Goal: Task Accomplishment & Management: Manage account settings

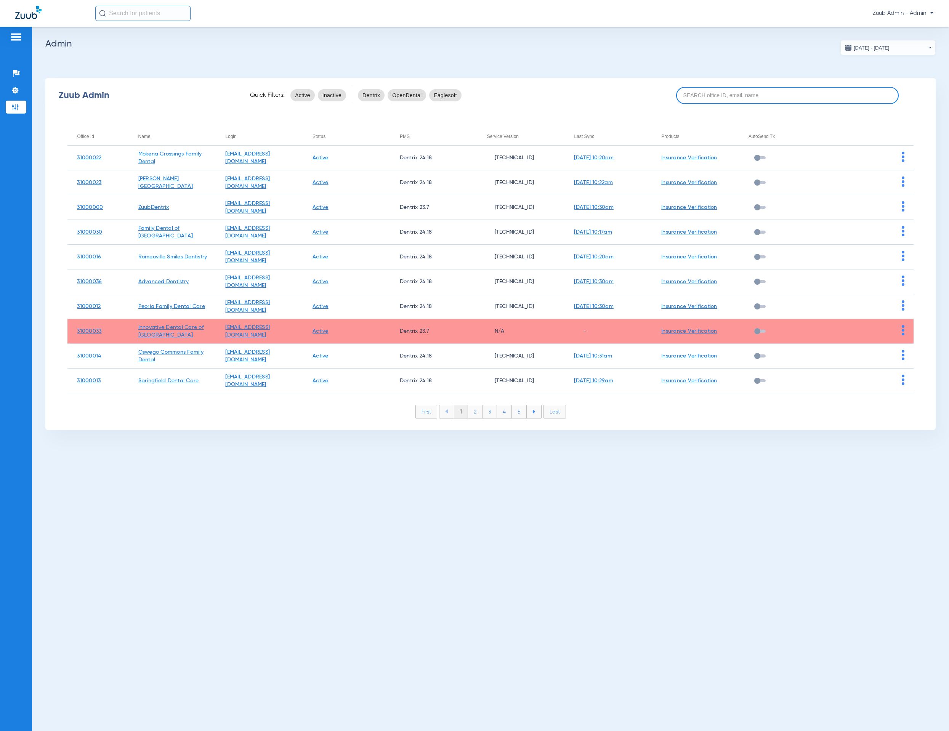
click at [783, 102] on input at bounding box center [787, 95] width 223 height 17
paste input "31000027"
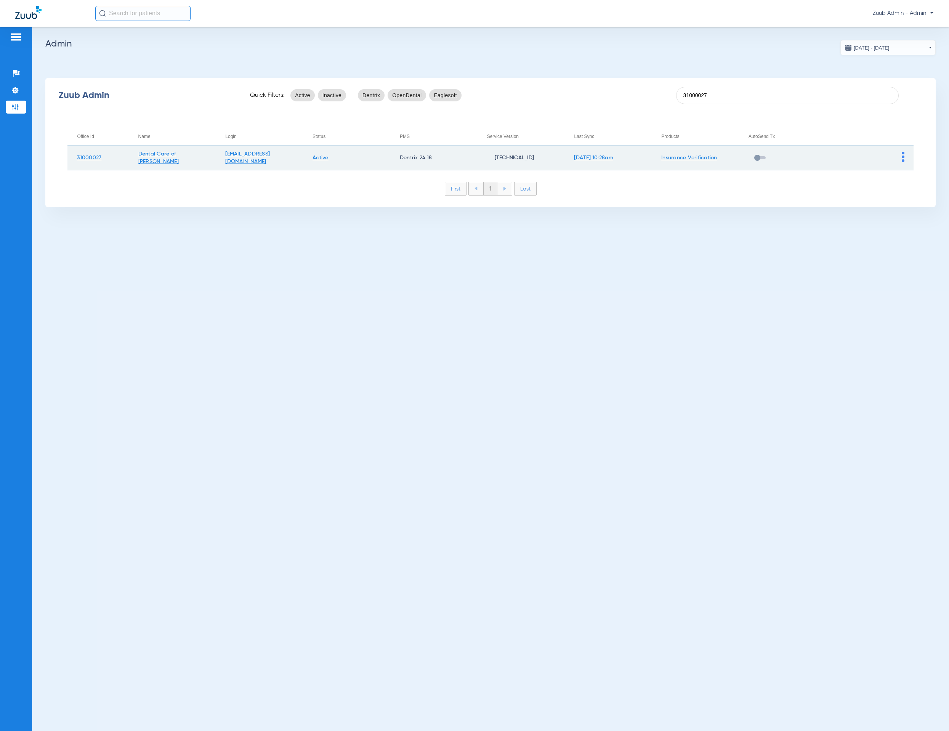
type input "31000027"
click at [902, 157] on img at bounding box center [903, 157] width 3 height 10
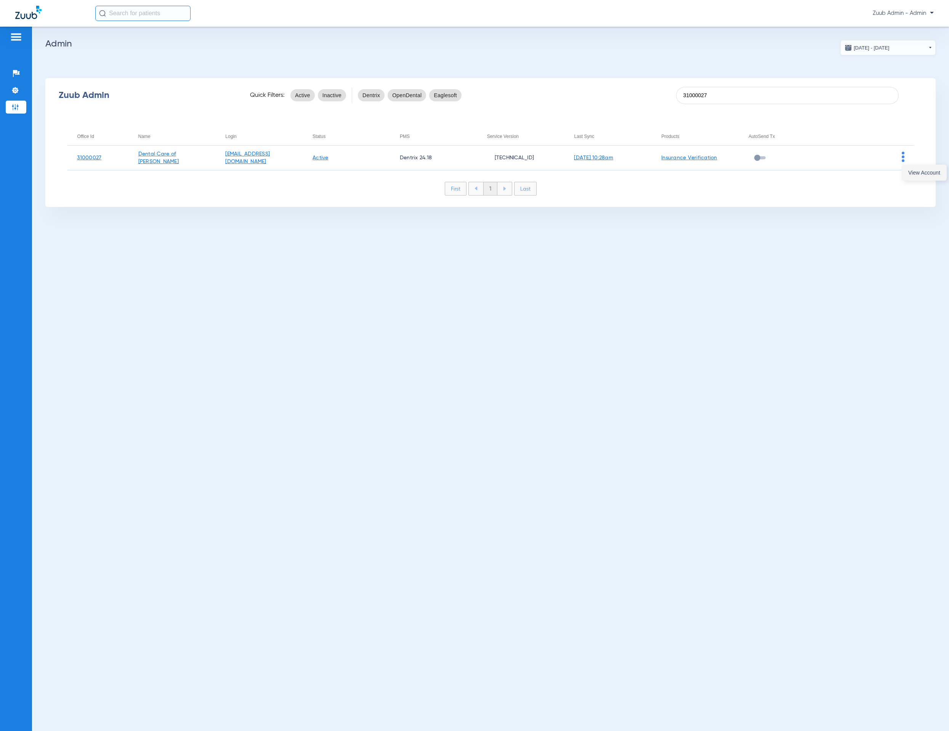
click at [905, 165] on button "View Account" at bounding box center [924, 172] width 44 height 15
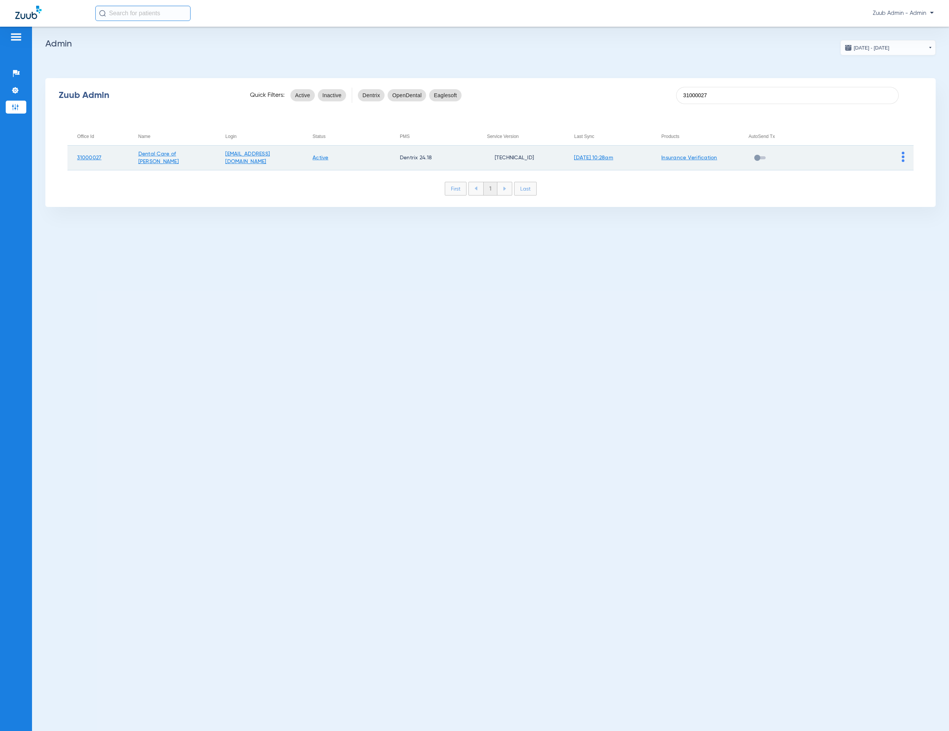
click at [903, 157] on img at bounding box center [903, 157] width 3 height 10
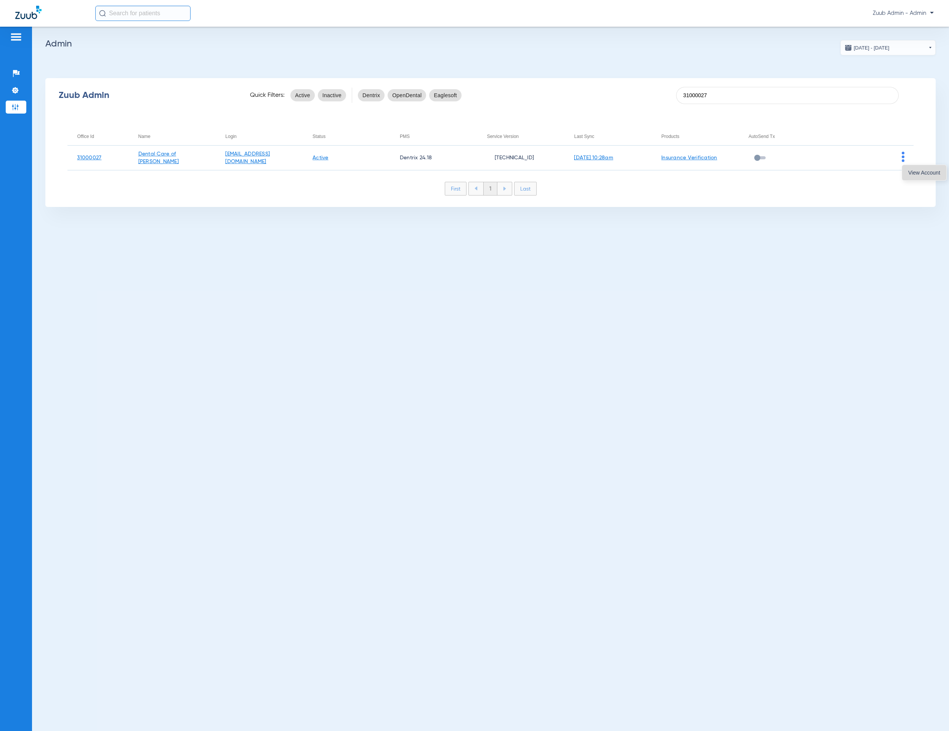
click at [919, 176] on button "View Account" at bounding box center [924, 172] width 44 height 15
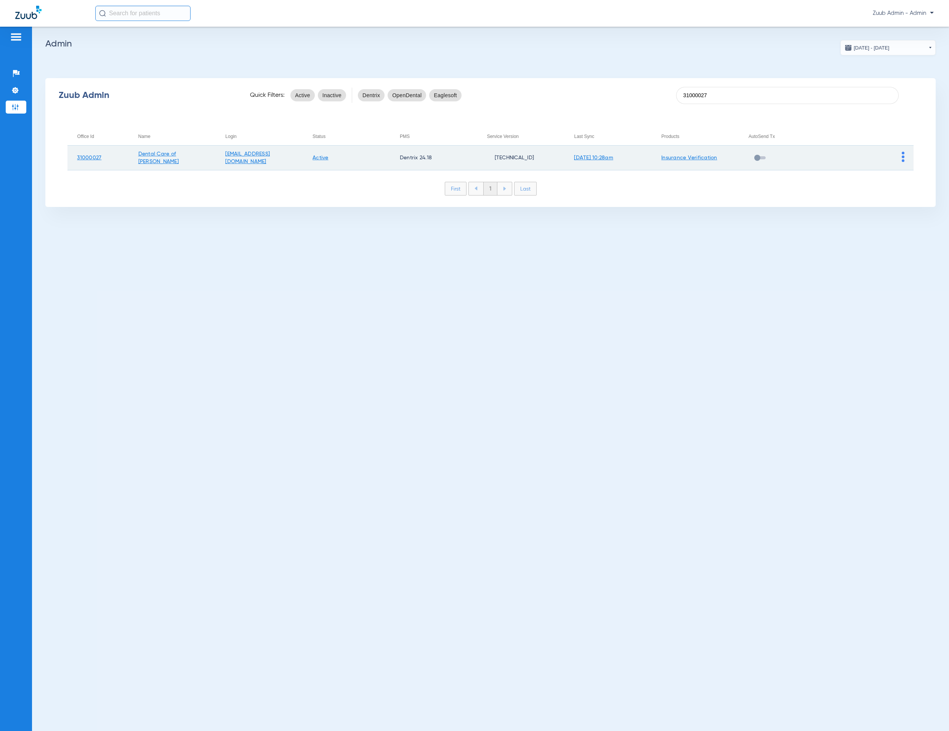
click at [902, 155] on img at bounding box center [903, 157] width 3 height 10
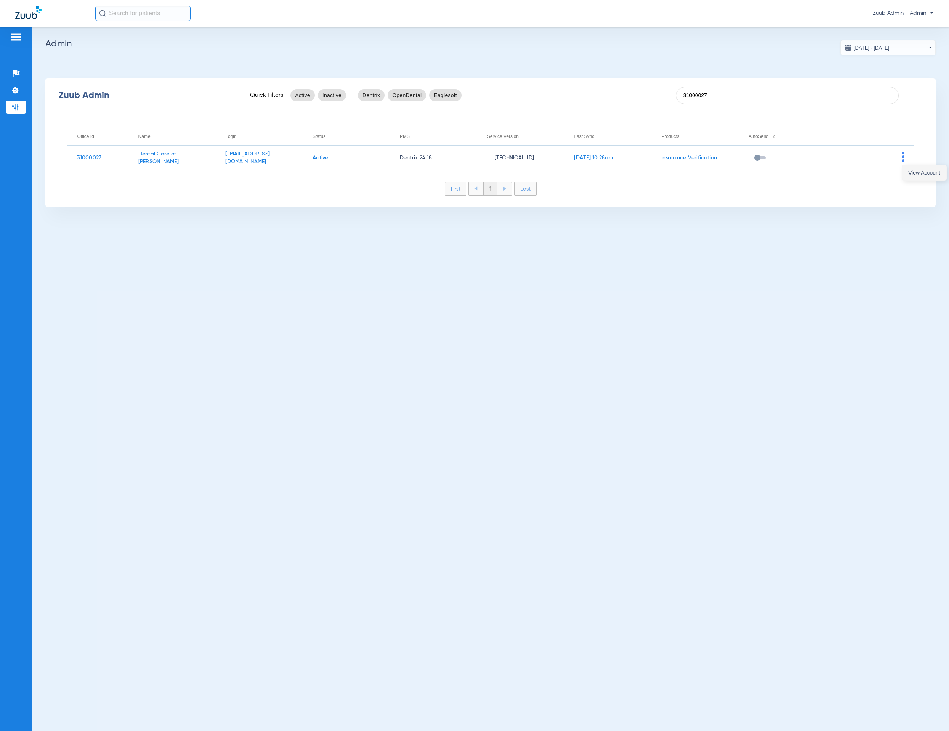
click at [915, 171] on span "View Account" at bounding box center [924, 172] width 32 height 5
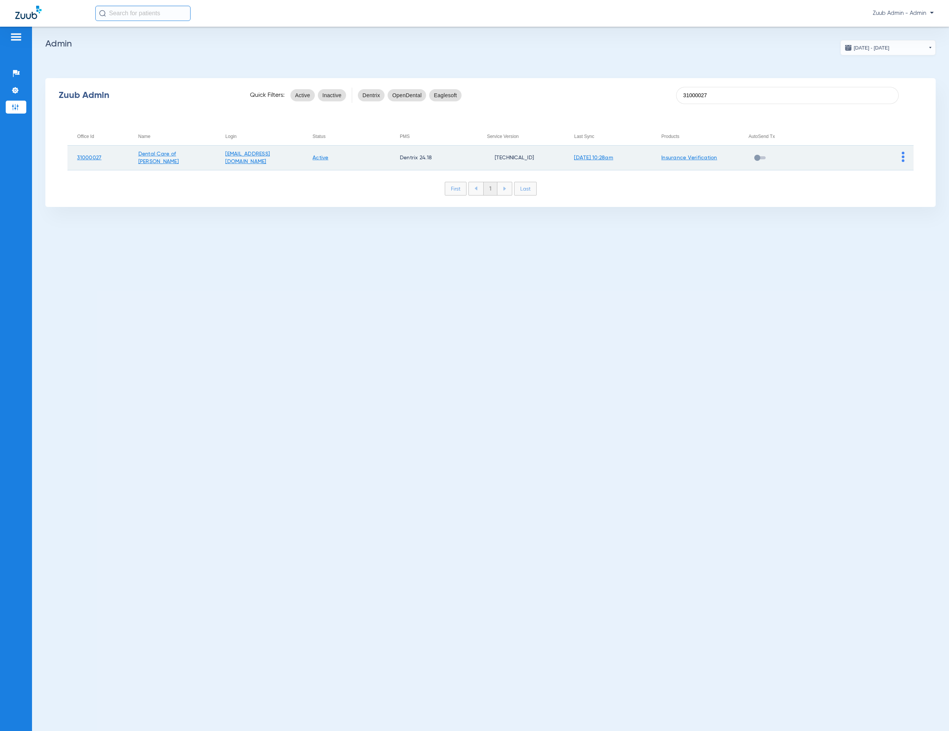
click at [93, 152] on td "31000027" at bounding box center [97, 158] width 61 height 25
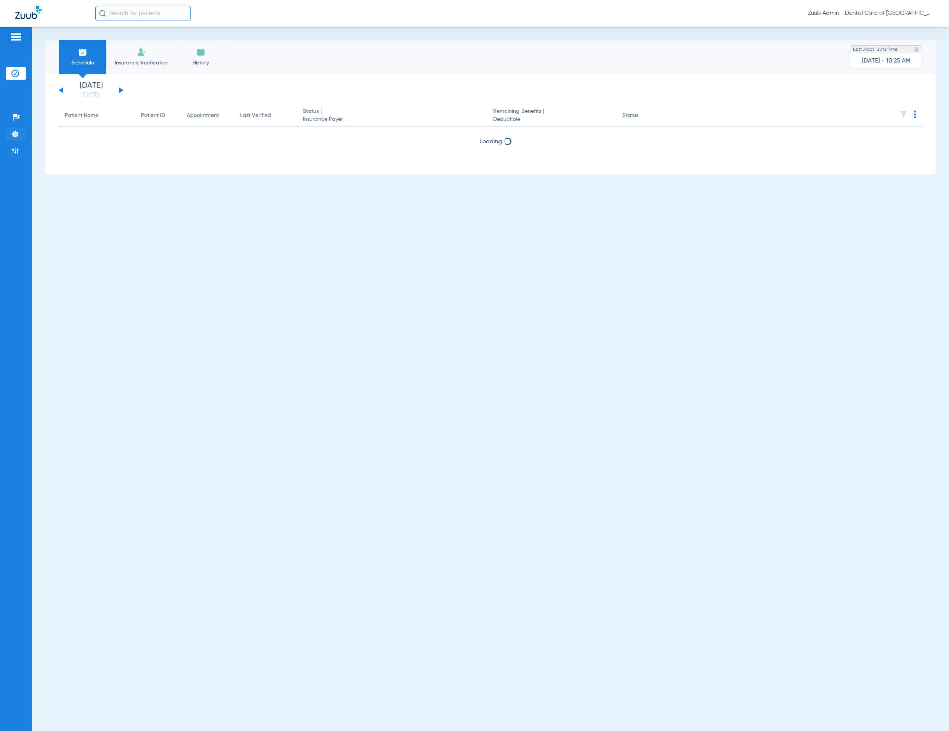
click at [18, 134] on img at bounding box center [15, 134] width 8 height 8
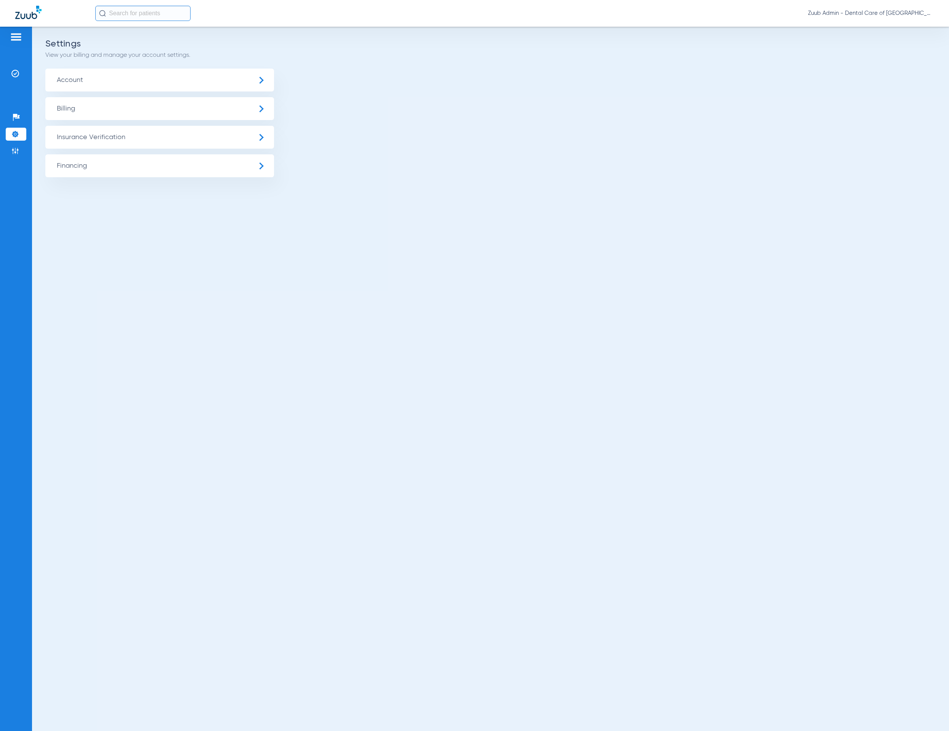
click at [120, 141] on span "Insurance Verification" at bounding box center [159, 137] width 229 height 23
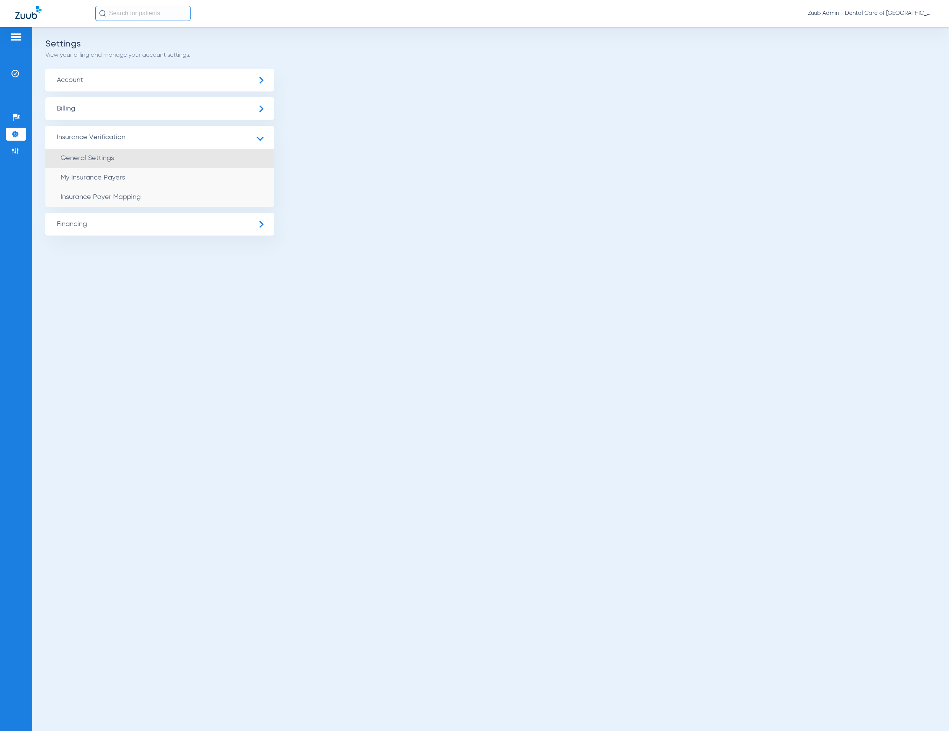
click at [121, 155] on li "General Settings" at bounding box center [159, 158] width 229 height 19
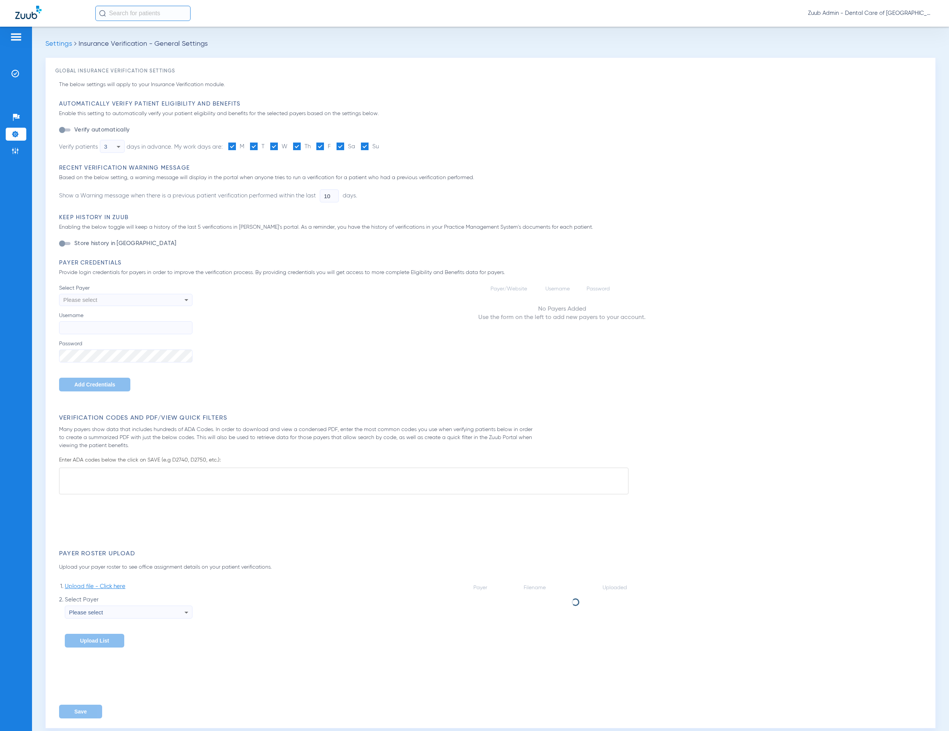
type input "1"
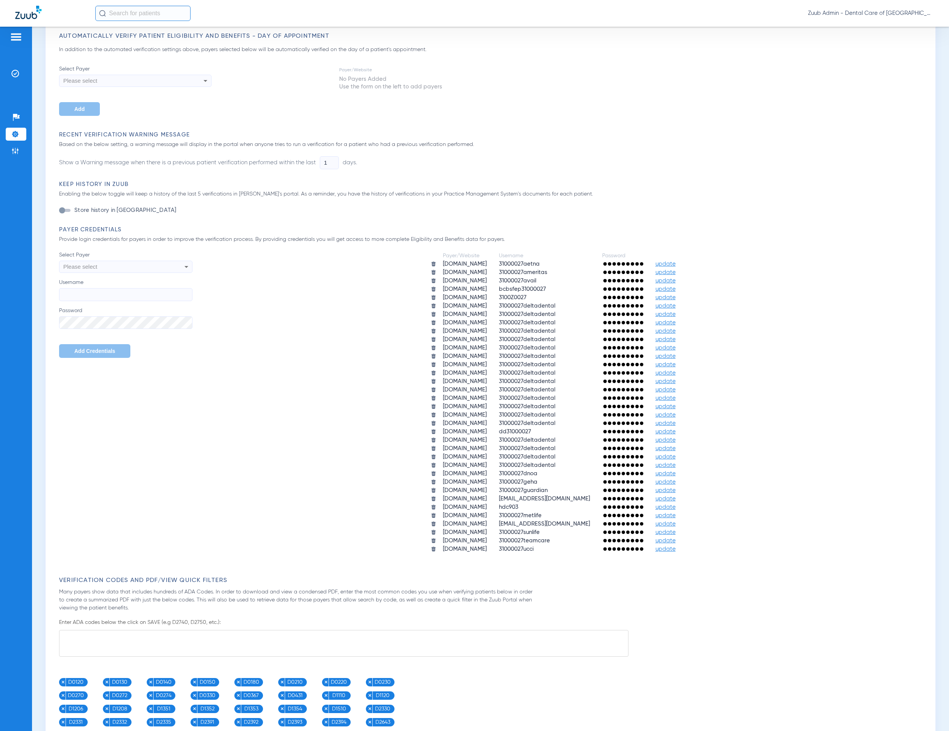
scroll to position [178, 0]
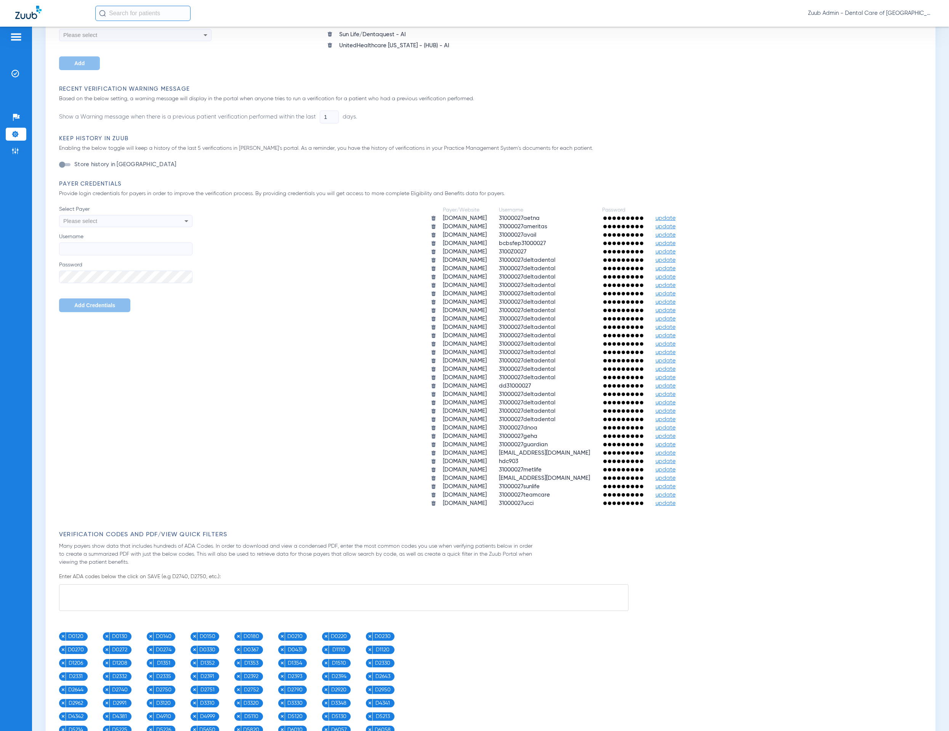
click at [157, 218] on div "Please select" at bounding box center [113, 221] width 100 height 13
type input "mutu"
drag, startPoint x: 114, startPoint y: 232, endPoint x: 8, endPoint y: 231, distance: 106.3
click at [8, 231] on div "mutu close [DOMAIN_NAME]" at bounding box center [474, 365] width 949 height 731
type input "m"
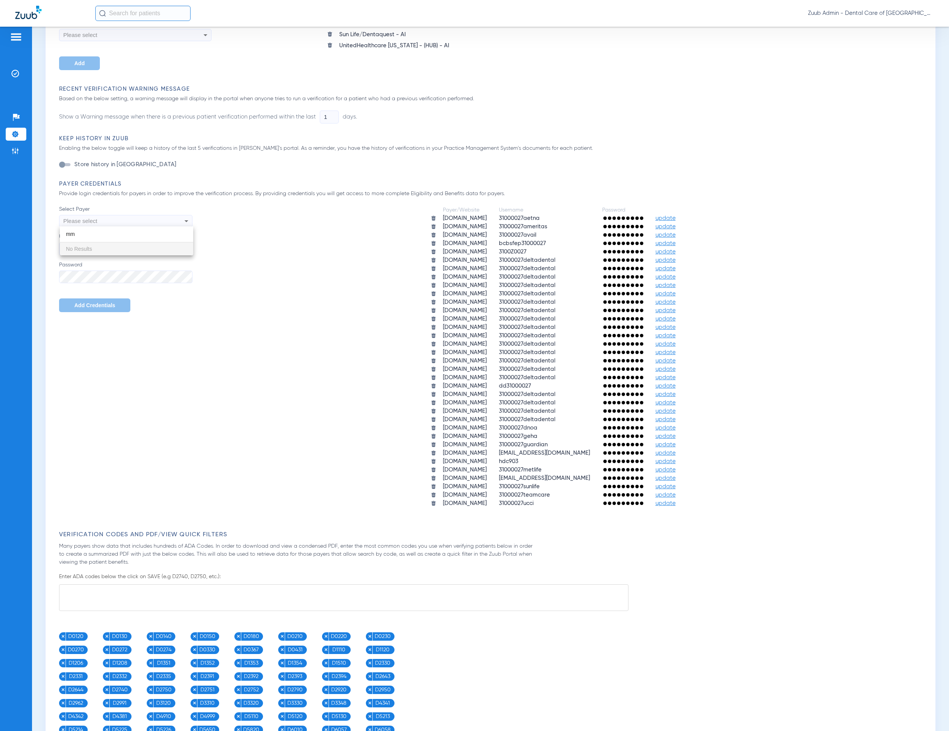
type input "m"
drag, startPoint x: 297, startPoint y: 292, endPoint x: 62, endPoint y: 182, distance: 259.0
click at [296, 292] on div at bounding box center [474, 365] width 949 height 731
click at [21, 139] on li "Settings" at bounding box center [16, 134] width 21 height 13
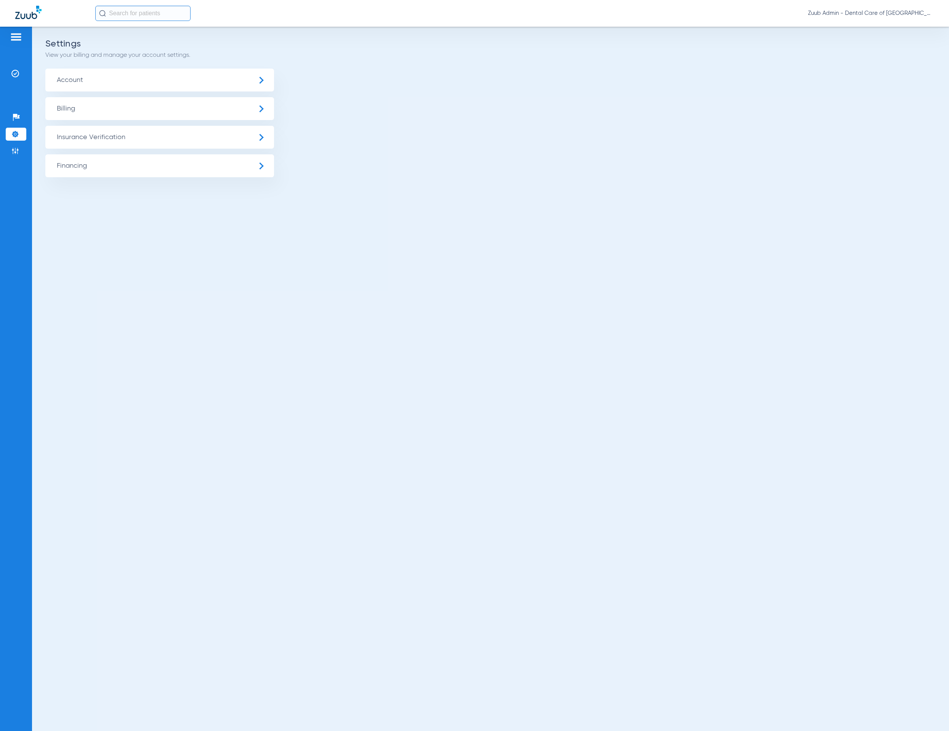
click at [93, 135] on span "Insurance Verification" at bounding box center [159, 137] width 229 height 23
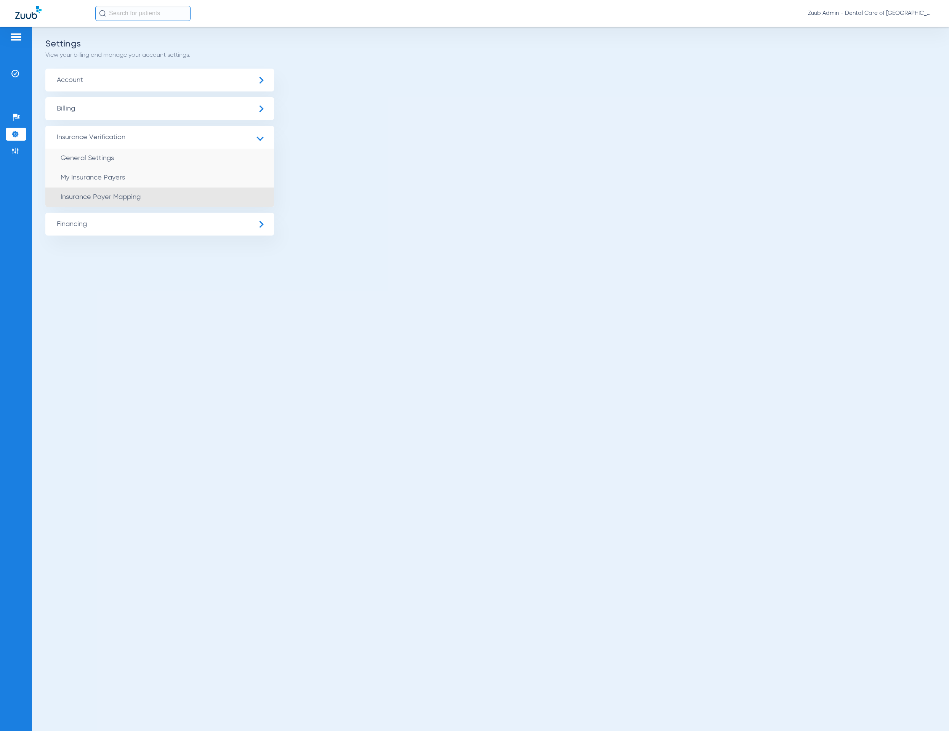
click at [143, 187] on li "Insurance Payer Mapping" at bounding box center [159, 196] width 229 height 19
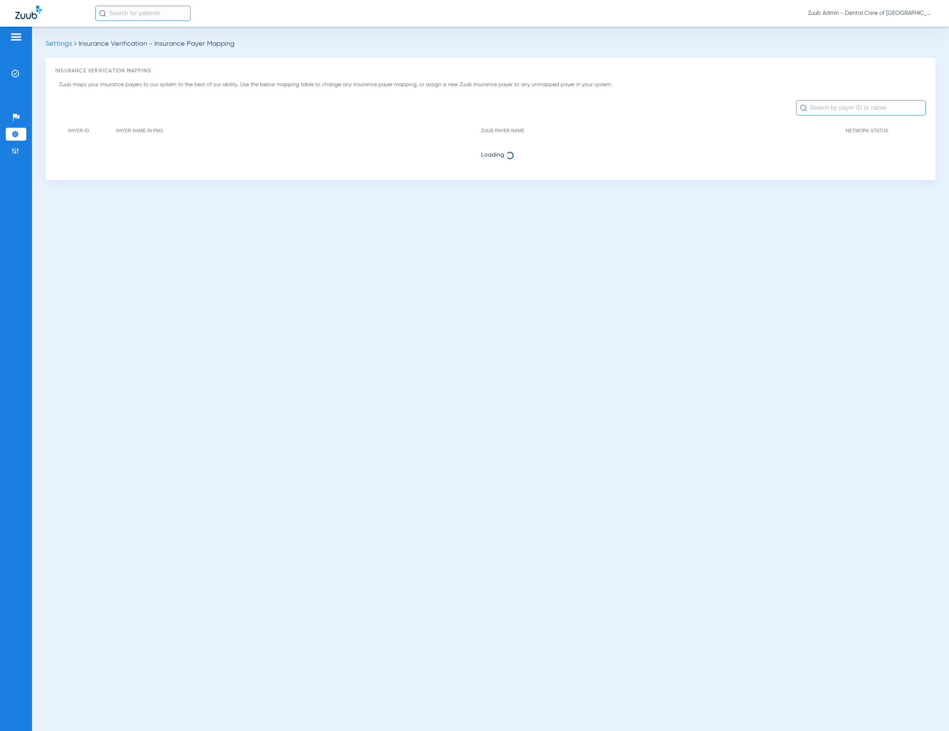
click at [886, 111] on input "text" at bounding box center [861, 107] width 130 height 15
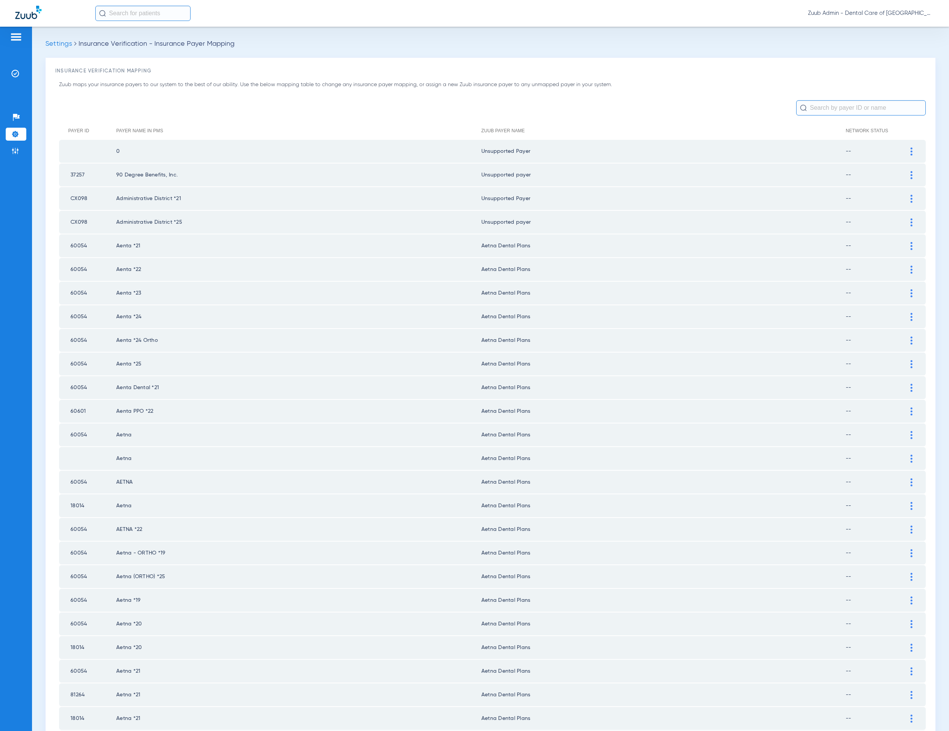
click at [856, 100] on input "text" at bounding box center [861, 107] width 130 height 15
click at [854, 103] on input "text" at bounding box center [861, 107] width 130 height 15
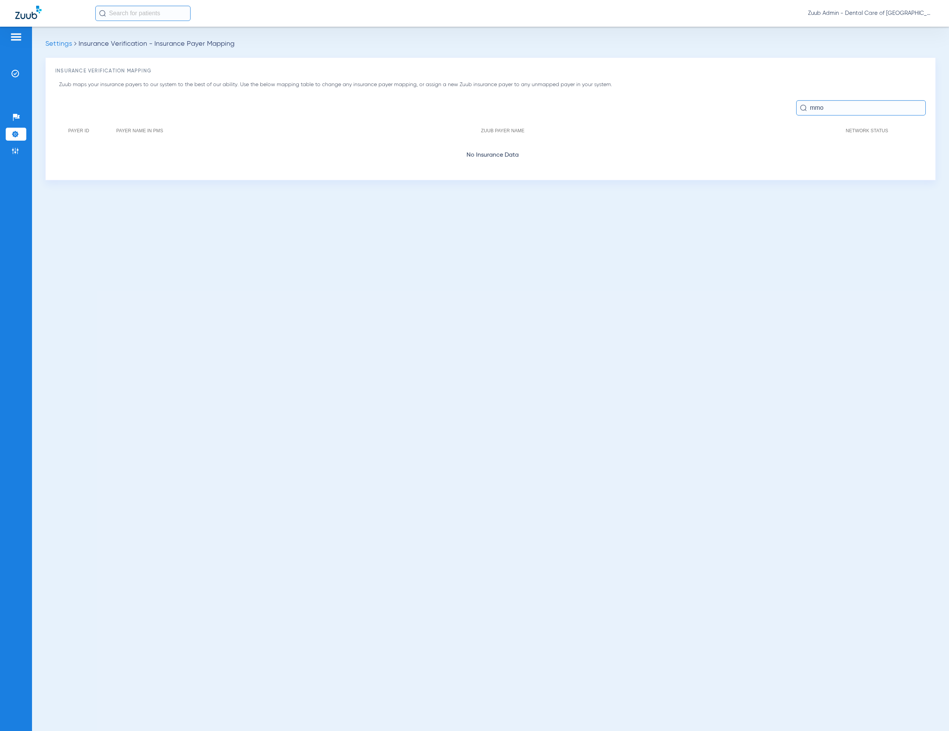
click at [854, 103] on input "mmo" at bounding box center [861, 107] width 130 height 15
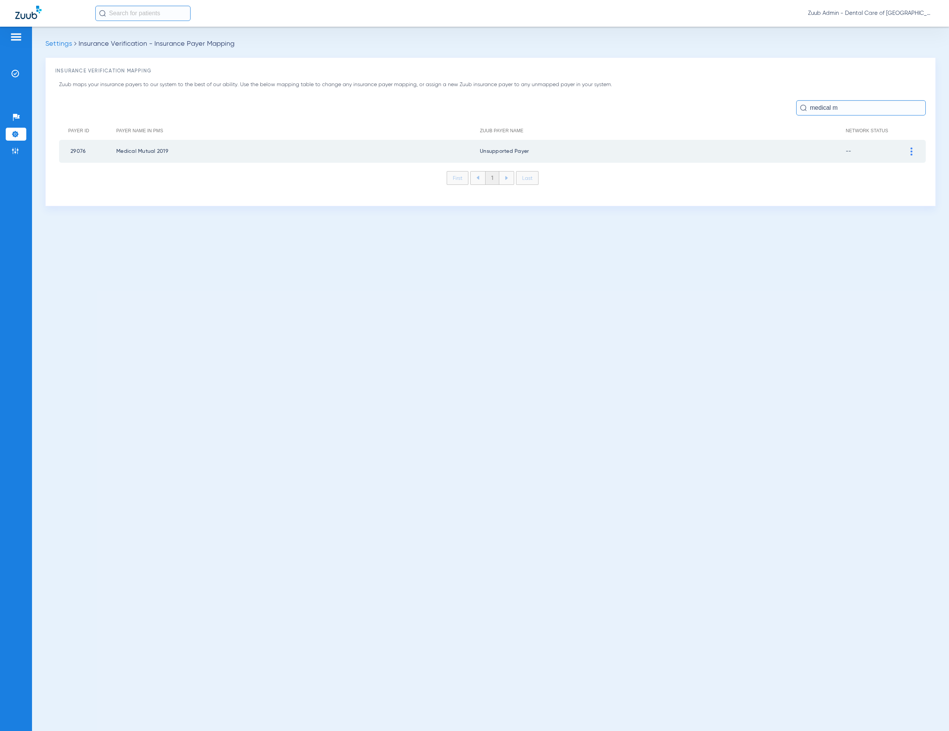
type input "medical m"
click at [911, 150] on img at bounding box center [911, 151] width 2 height 8
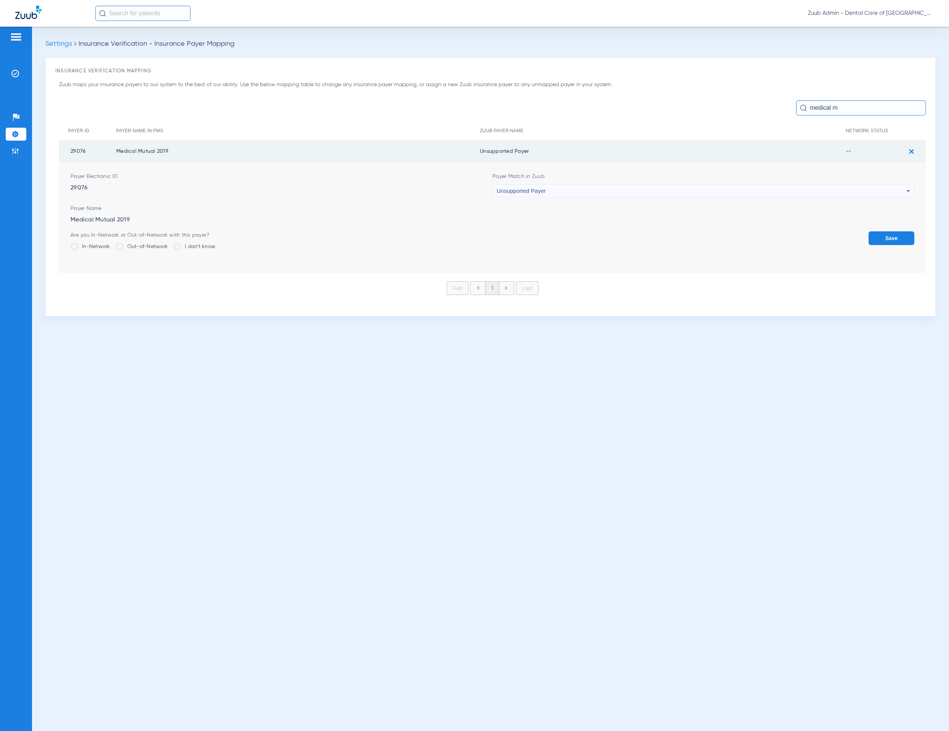
click at [734, 193] on div "Unsupported Payer" at bounding box center [702, 190] width 410 height 13
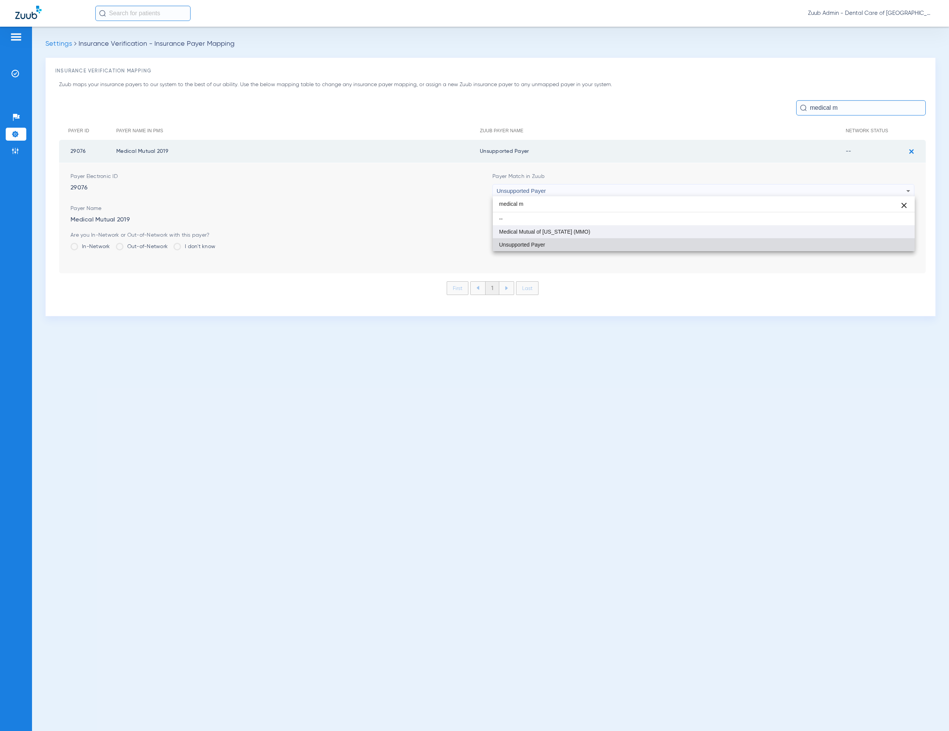
type input "medical m"
click at [700, 231] on mat-option "Medical Mutual of [US_STATE] (MMO)" at bounding box center [704, 231] width 422 height 13
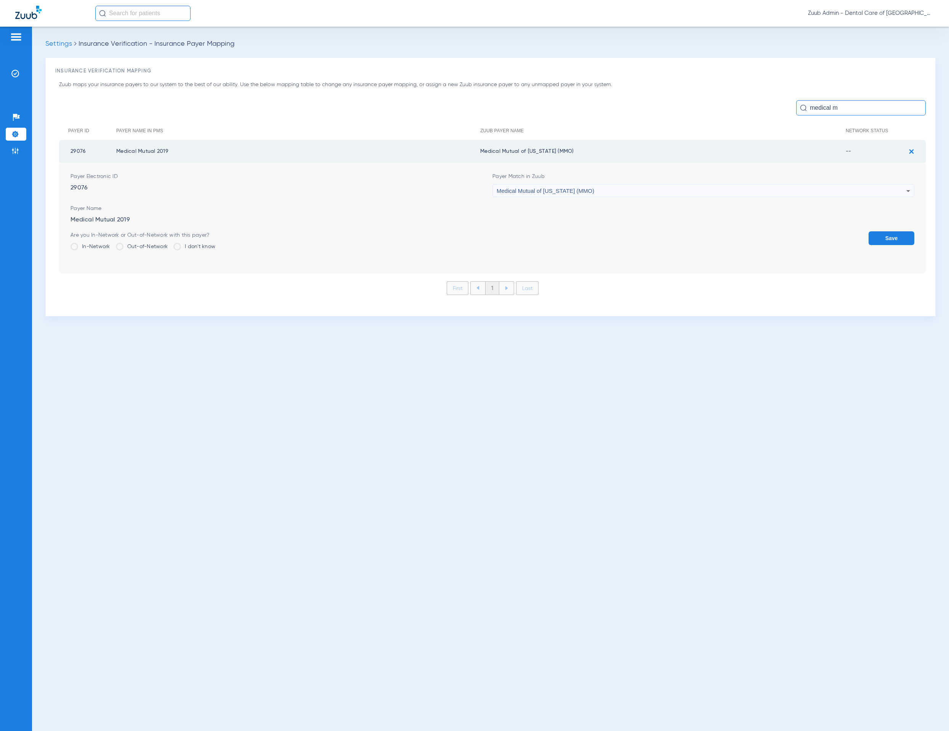
click at [887, 233] on button "Save" at bounding box center [891, 238] width 46 height 14
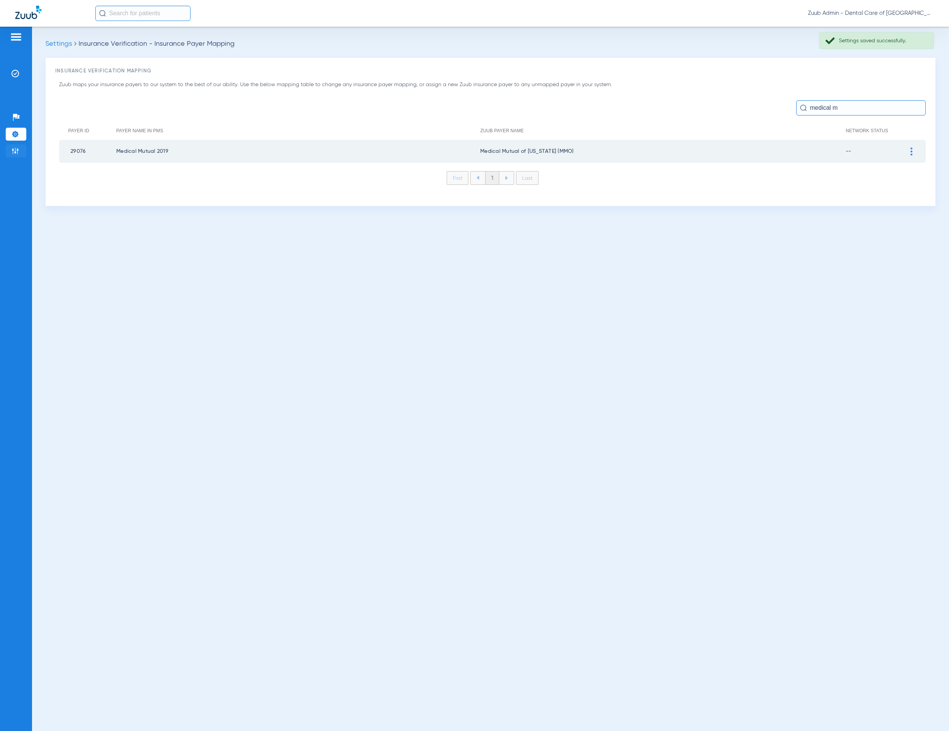
click at [14, 147] on img at bounding box center [15, 151] width 8 height 8
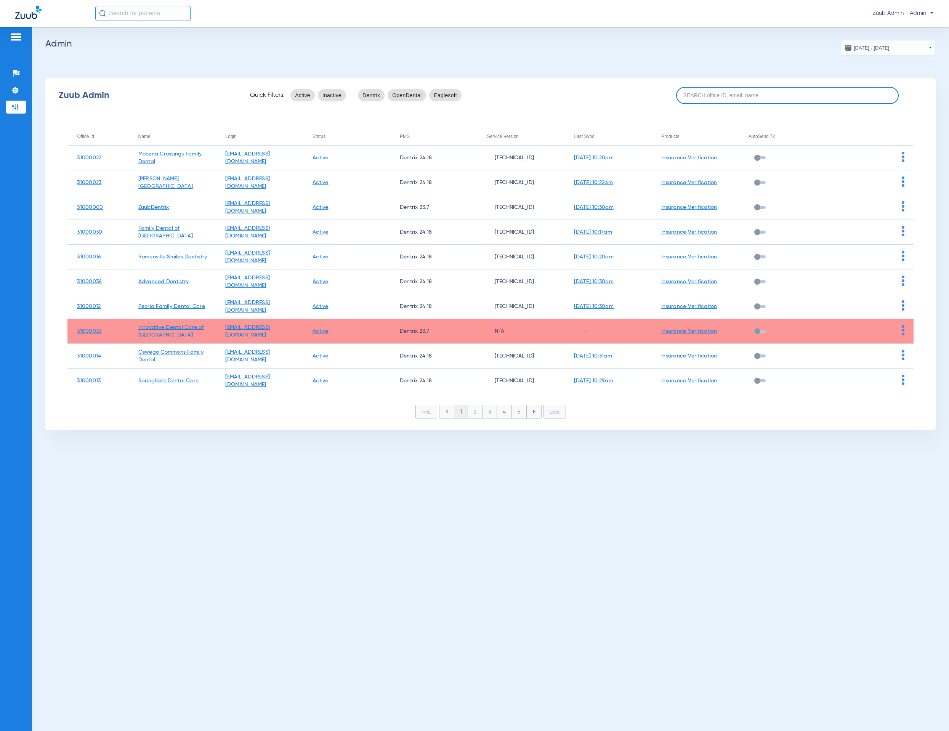
drag, startPoint x: 740, startPoint y: 95, endPoint x: 775, endPoint y: 98, distance: 34.4
click at [740, 95] on input at bounding box center [787, 95] width 223 height 17
paste input "31000028"
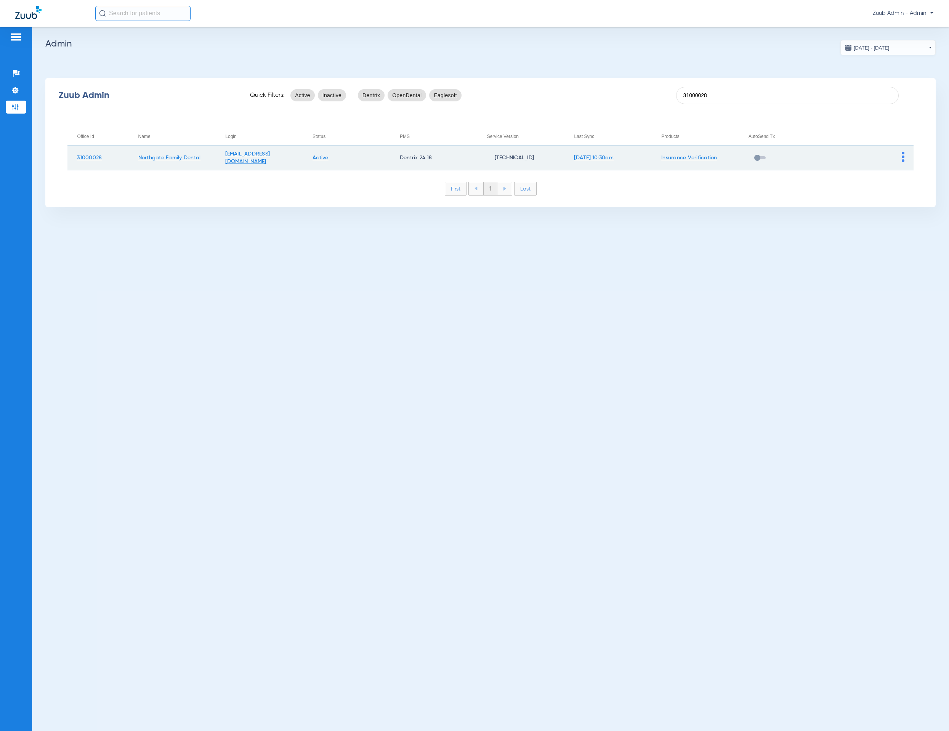
type input "31000028"
click at [905, 155] on td at bounding box center [869, 158] width 87 height 25
click at [904, 155] on img at bounding box center [903, 157] width 3 height 10
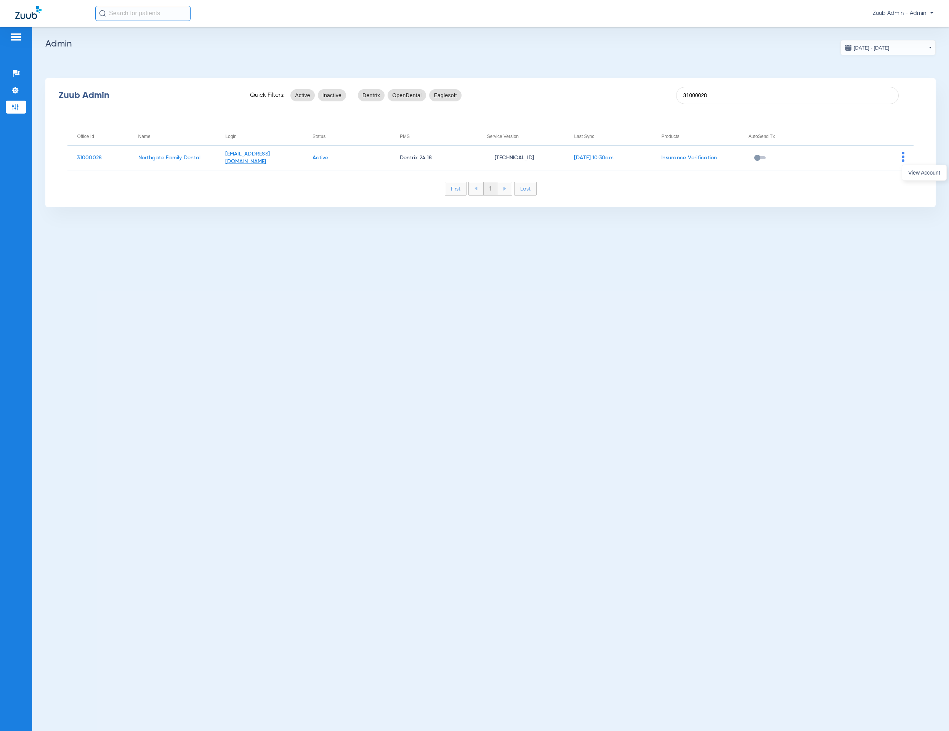
click at [897, 175] on div at bounding box center [474, 365] width 949 height 731
click at [913, 174] on div "Zuub Admin Quick Filters: Active Inactive Dentrix OpenDental Eaglesoft 31000028…" at bounding box center [490, 142] width 890 height 129
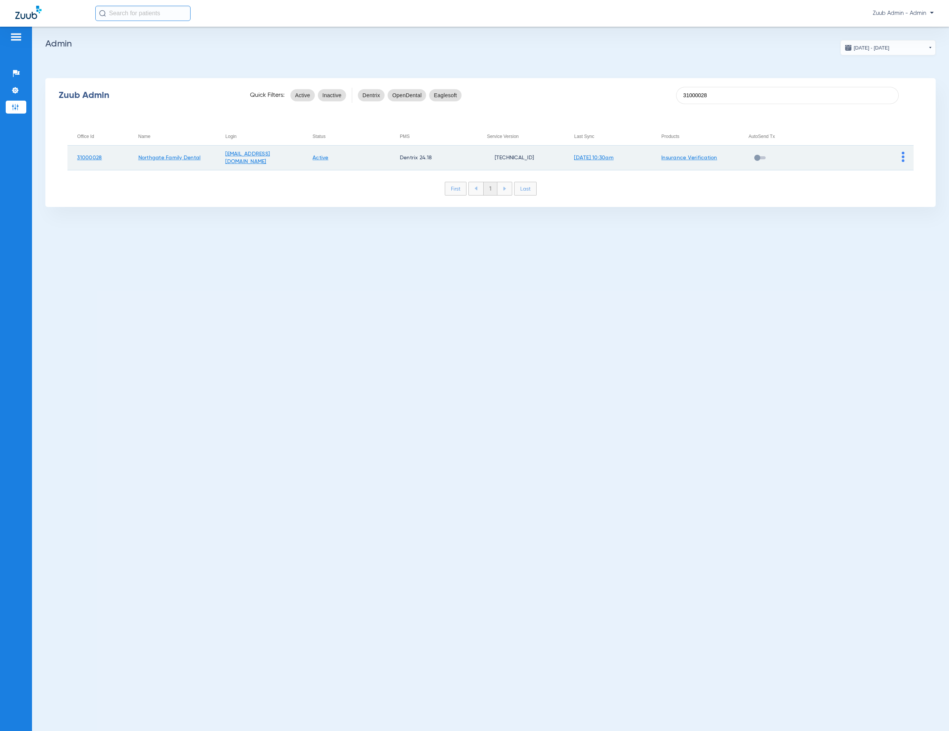
click at [901, 155] on td at bounding box center [869, 158] width 87 height 25
click at [903, 159] on img at bounding box center [903, 157] width 3 height 10
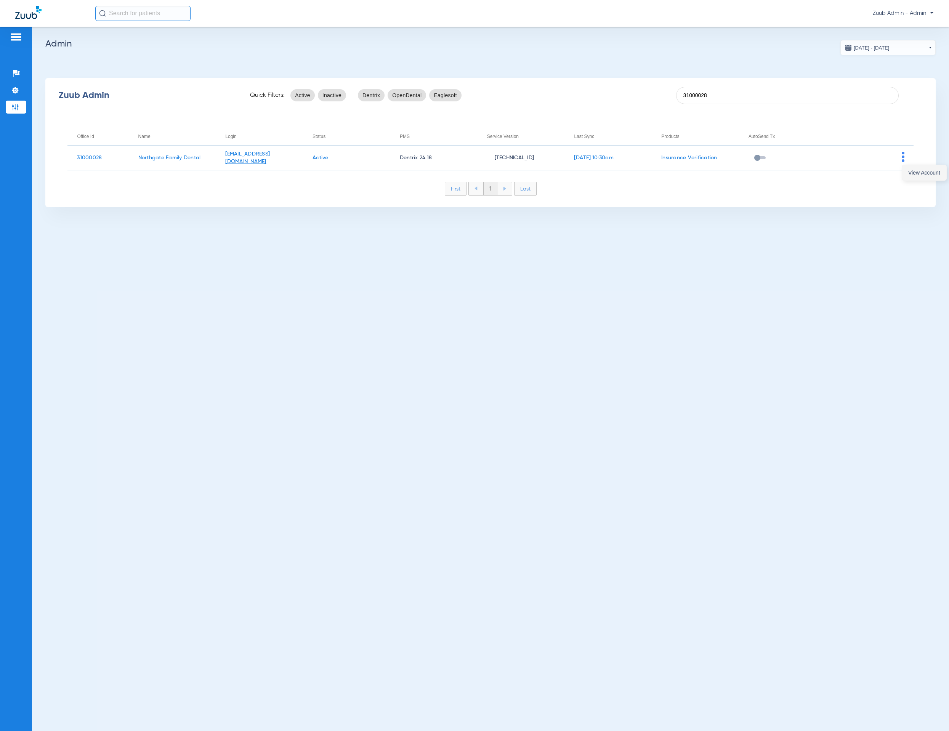
click at [910, 174] on span "View Account" at bounding box center [924, 172] width 32 height 5
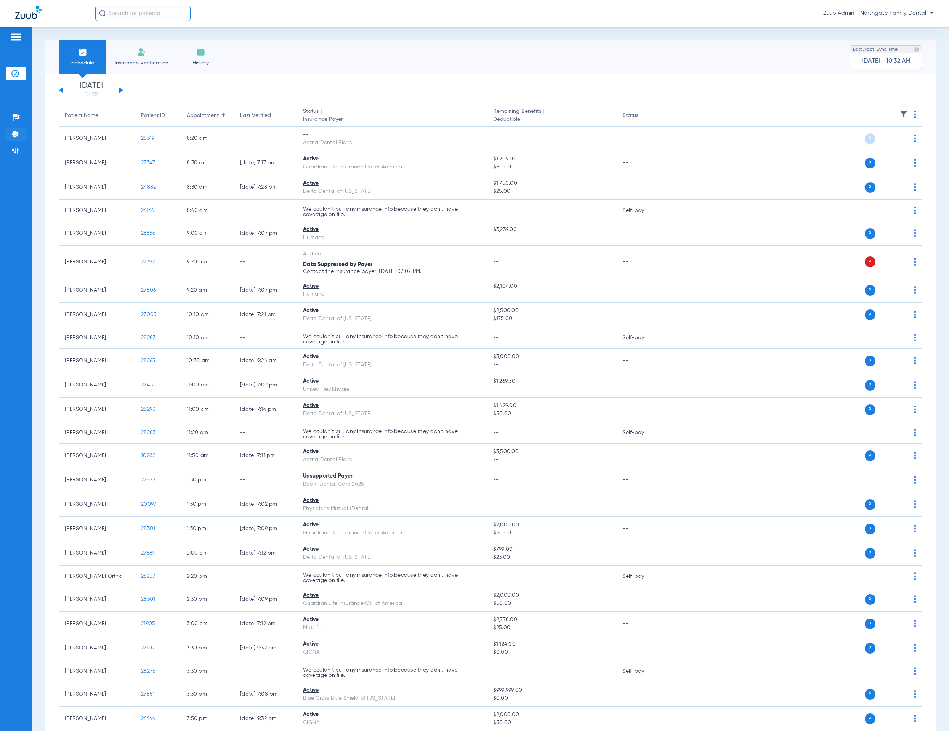
click at [13, 132] on img at bounding box center [15, 134] width 8 height 8
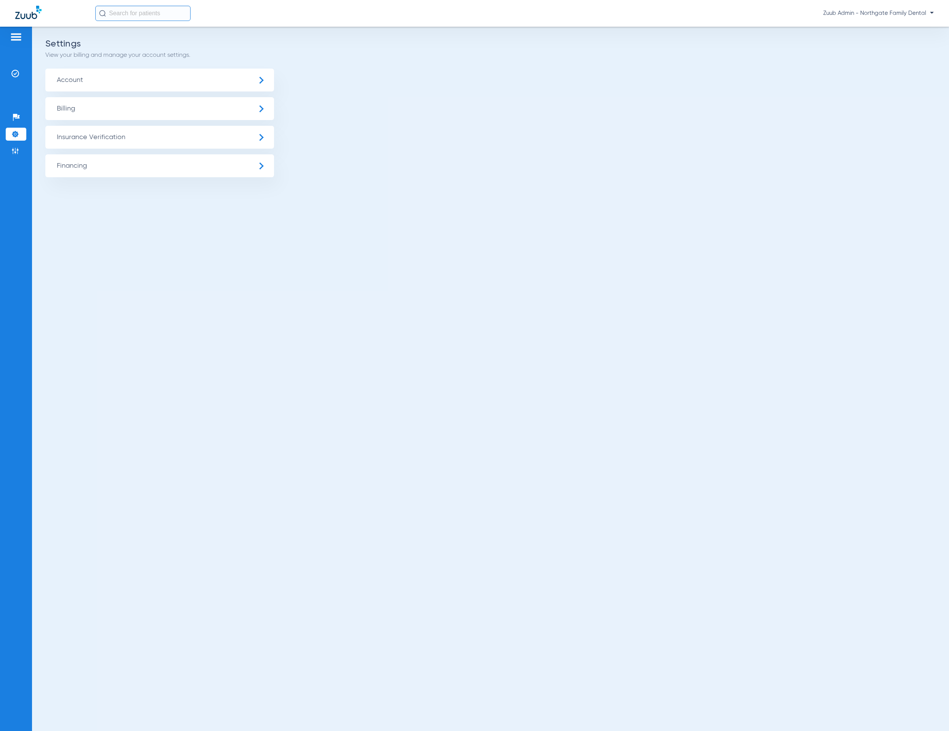
click at [95, 146] on span "Insurance Verification" at bounding box center [159, 137] width 229 height 23
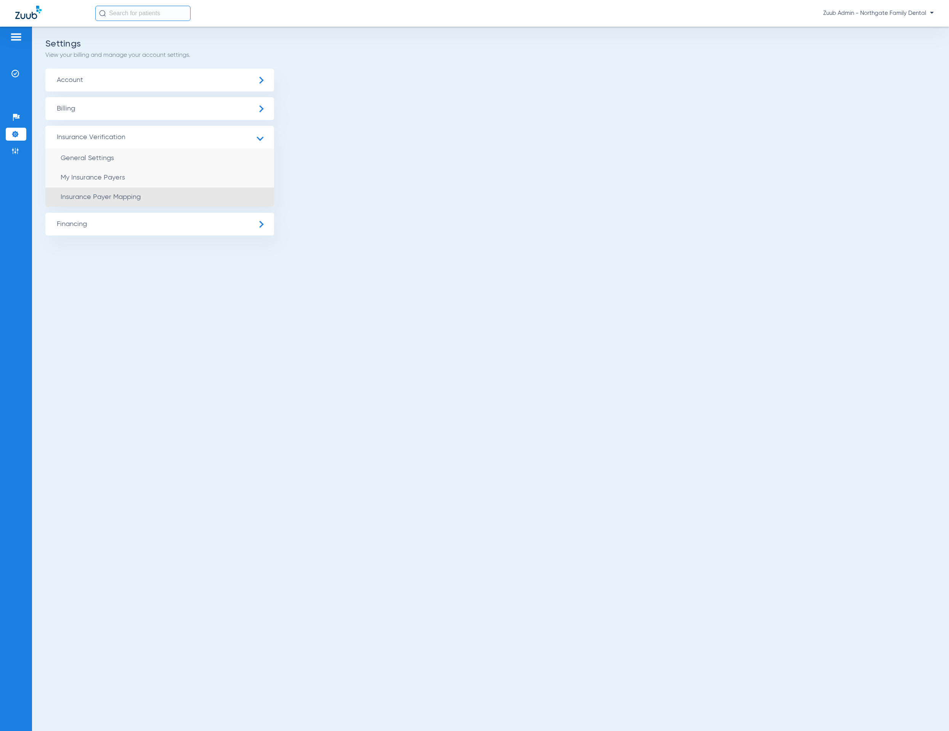
click at [138, 198] on span "Insurance Payer Mapping" at bounding box center [101, 197] width 80 height 7
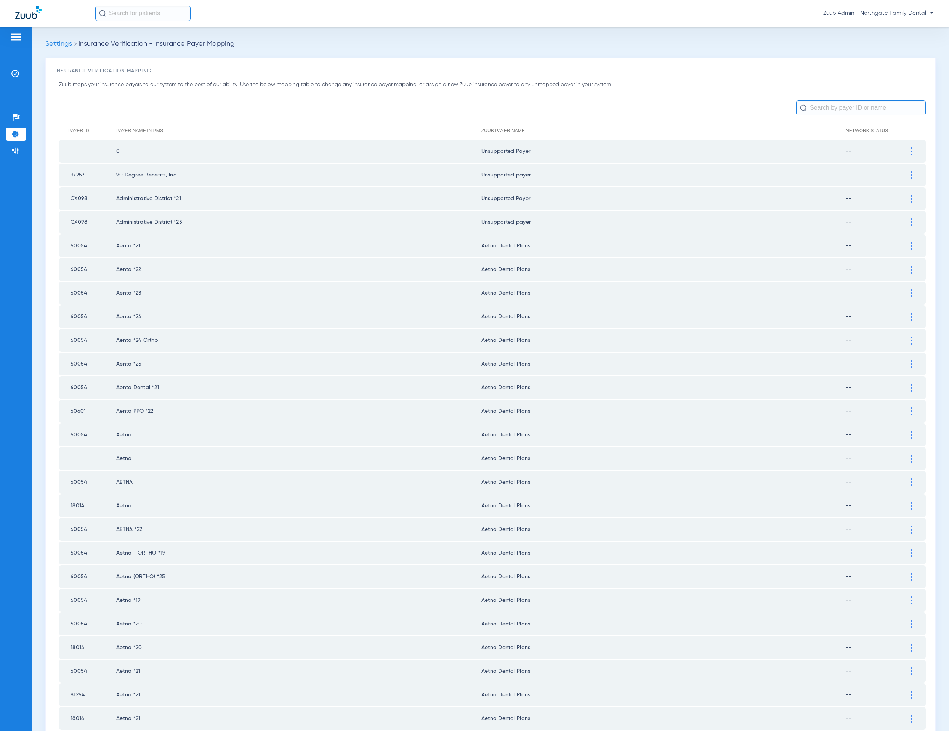
click at [806, 115] on div "Zuub maps your insurance payers to our system to the best of our ability. Use t…" at bounding box center [490, 717] width 870 height 1273
click at [814, 104] on input "text" at bounding box center [861, 107] width 130 height 15
click at [832, 107] on input "text" at bounding box center [861, 107] width 130 height 15
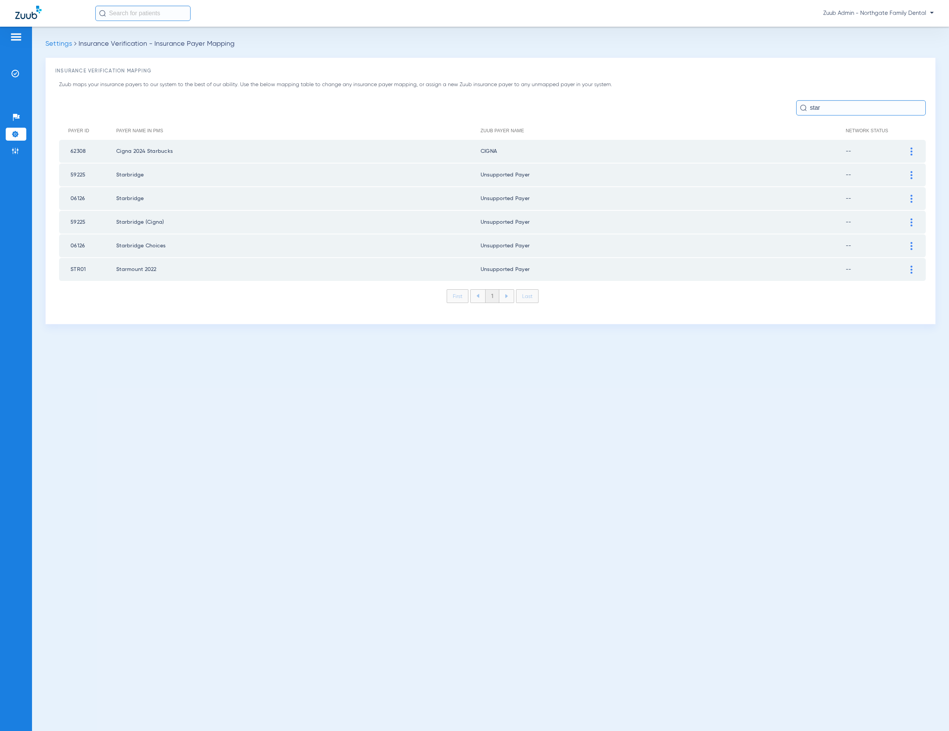
type input "star"
click at [907, 267] on div at bounding box center [911, 270] width 13 height 8
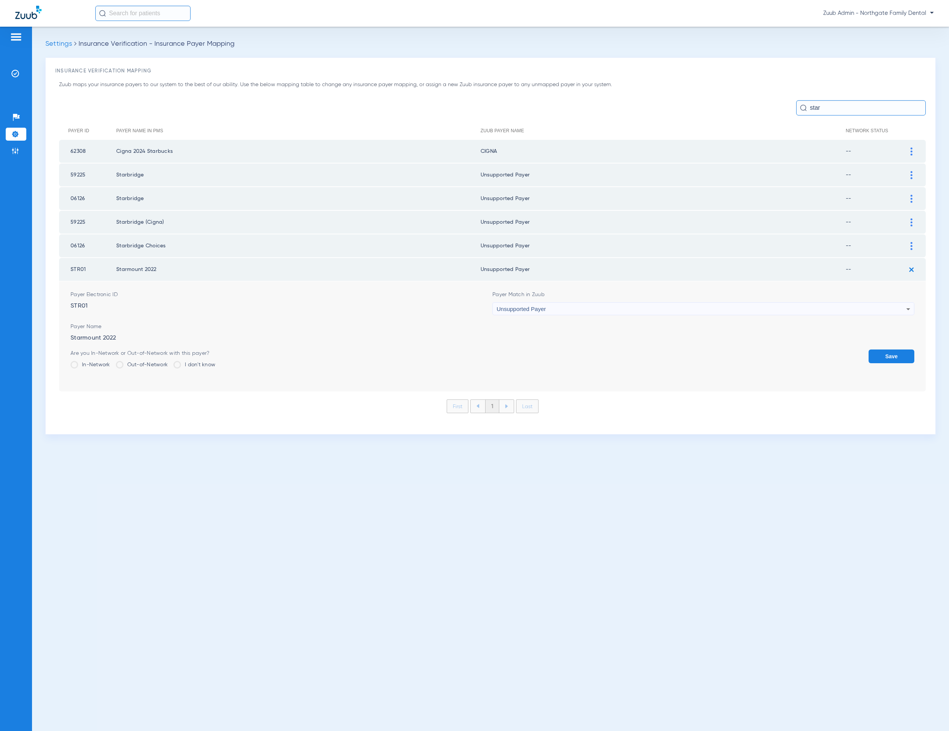
click at [796, 303] on div "Unsupported Payer" at bounding box center [702, 309] width 410 height 13
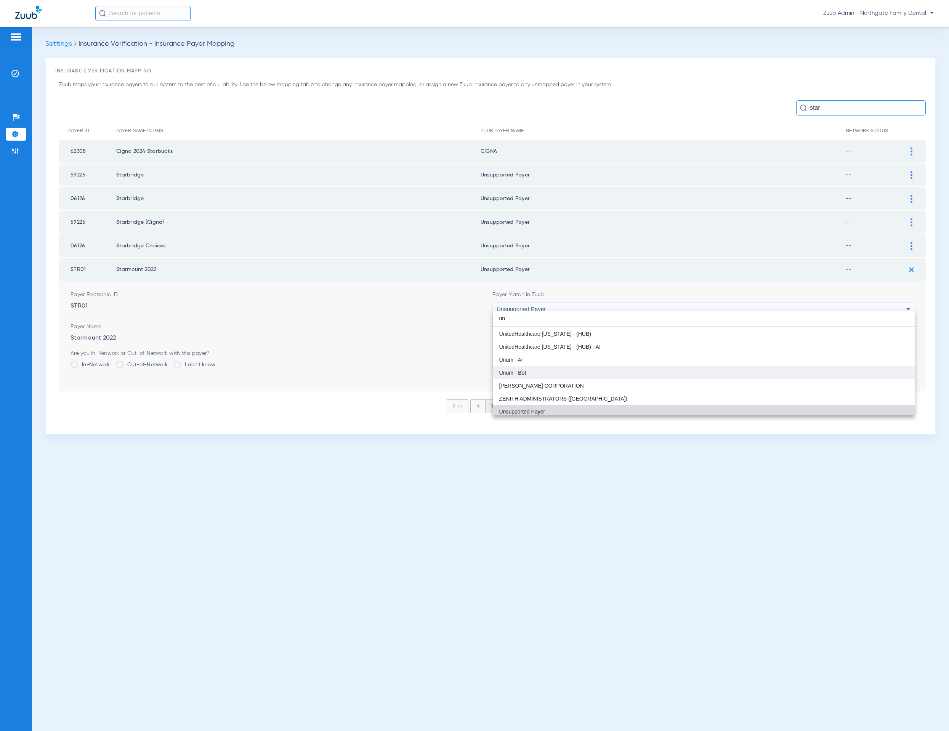
scroll to position [1362, 0]
type input "un"
click at [662, 386] on mat-option "Unum - AI" at bounding box center [704, 383] width 422 height 13
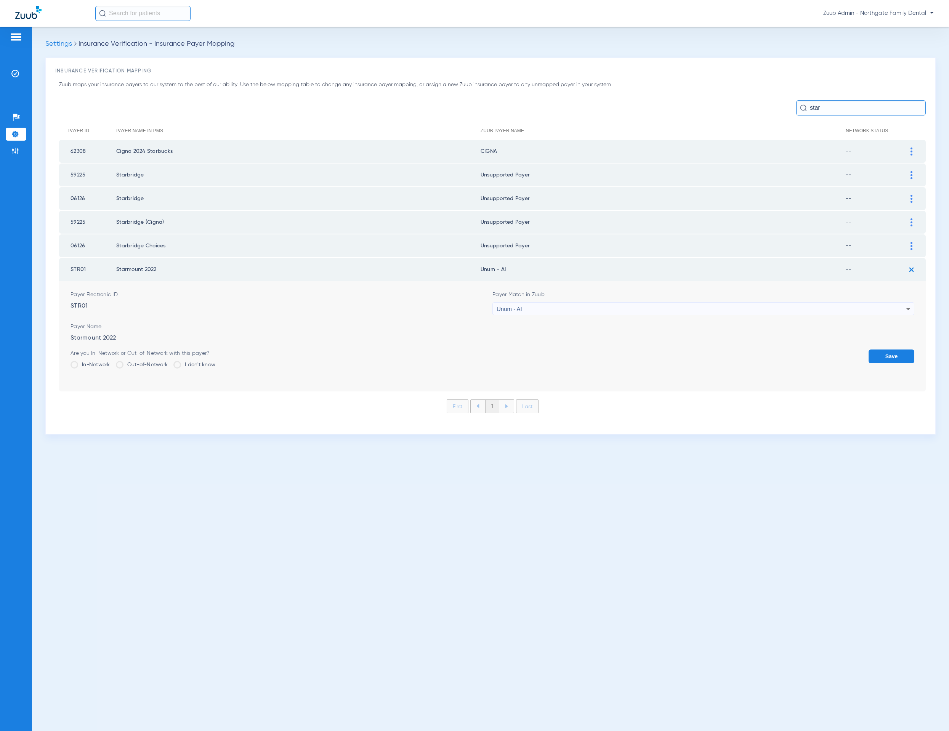
click at [883, 351] on button "Save" at bounding box center [891, 356] width 46 height 14
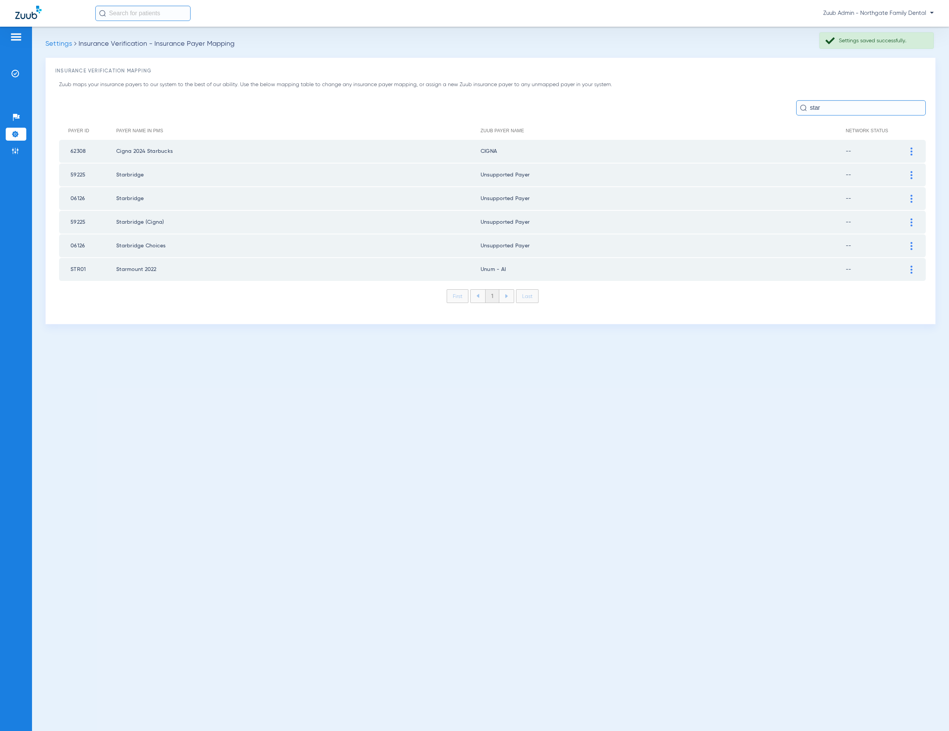
click at [838, 107] on input "star" at bounding box center [861, 107] width 130 height 15
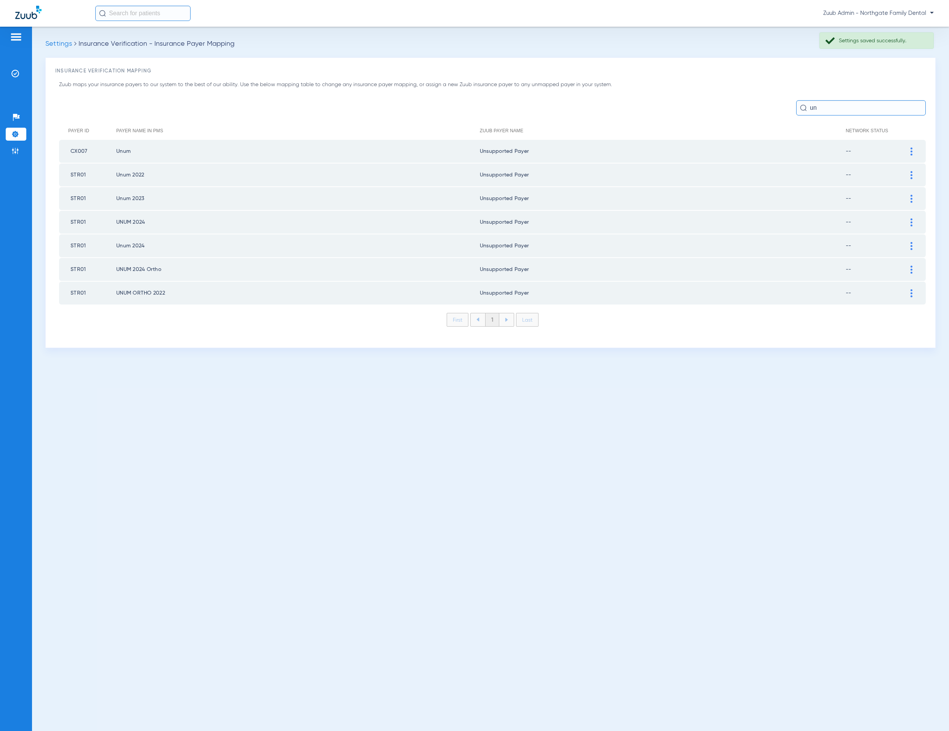
type input "u"
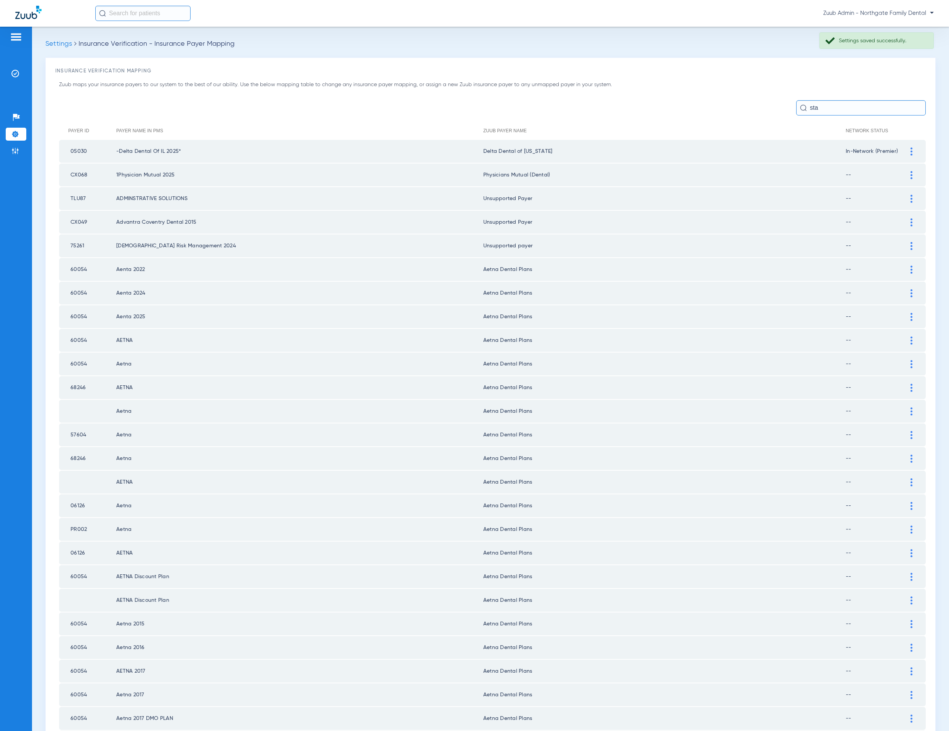
type input "star"
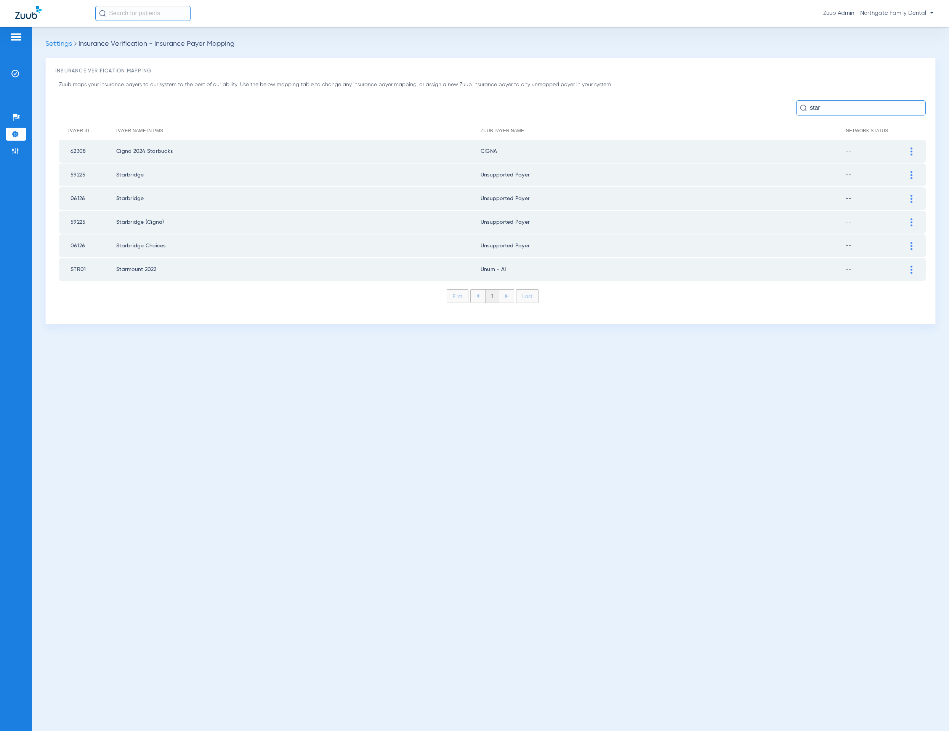
click at [907, 266] on div at bounding box center [911, 270] width 13 height 8
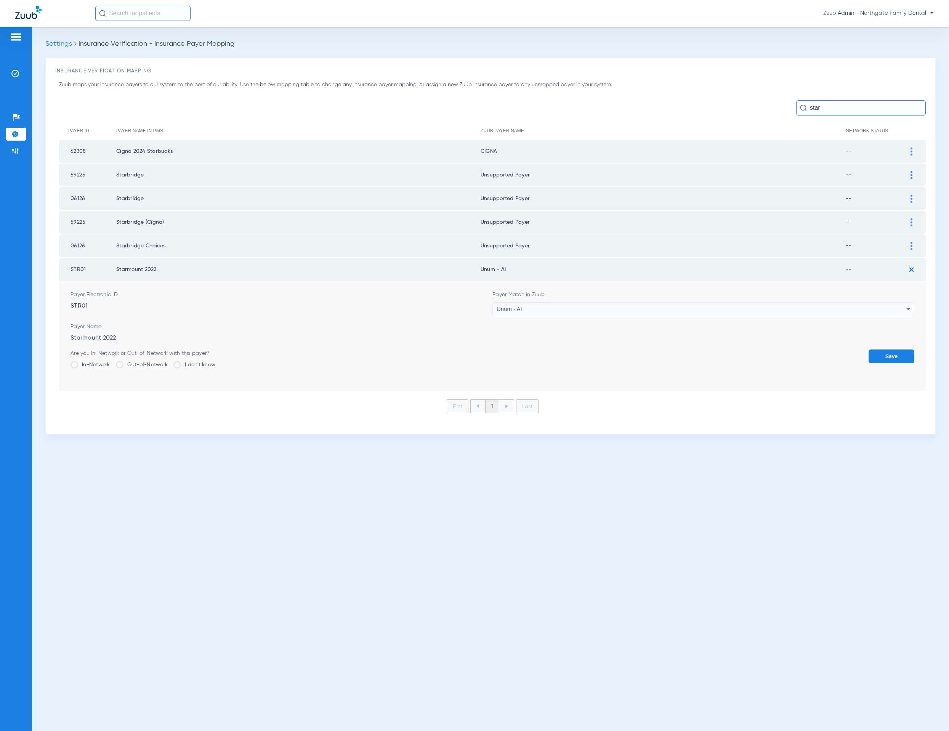
click at [775, 303] on div "Unum - AI" at bounding box center [702, 309] width 410 height 13
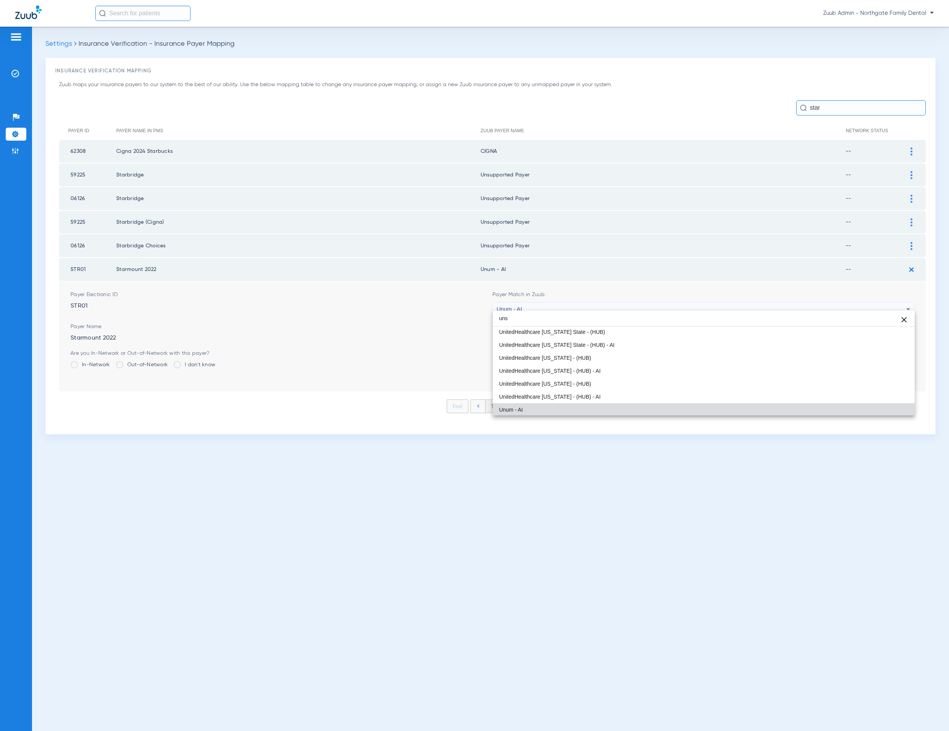
scroll to position [0, 0]
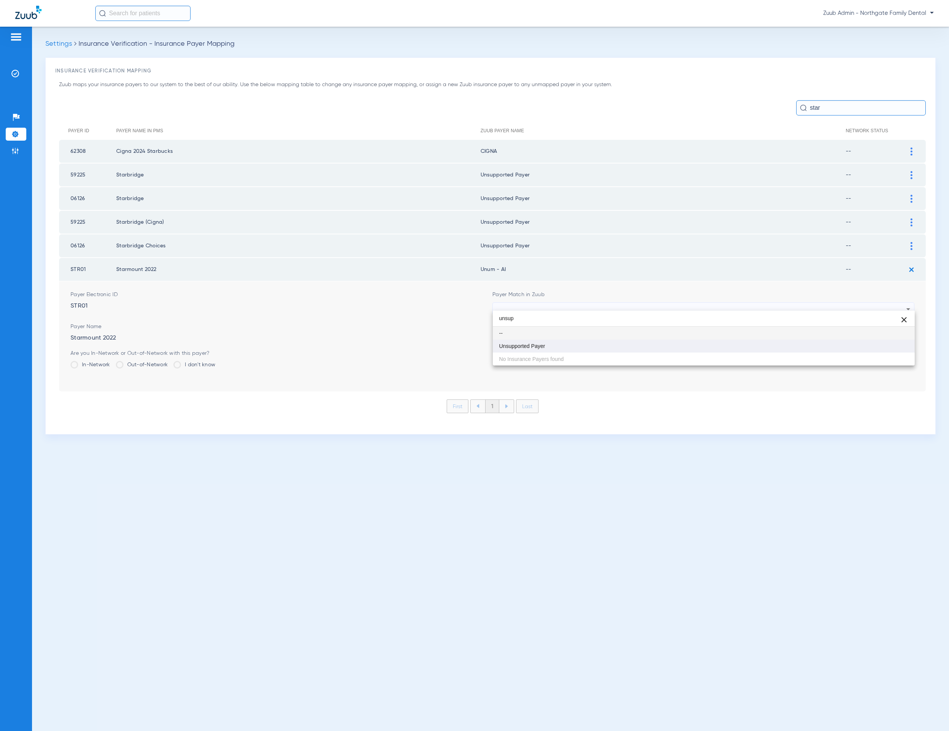
type input "unsup"
click at [733, 348] on mat-option "Unsupported Payer" at bounding box center [704, 346] width 422 height 13
click at [878, 349] on button "Save" at bounding box center [891, 356] width 46 height 14
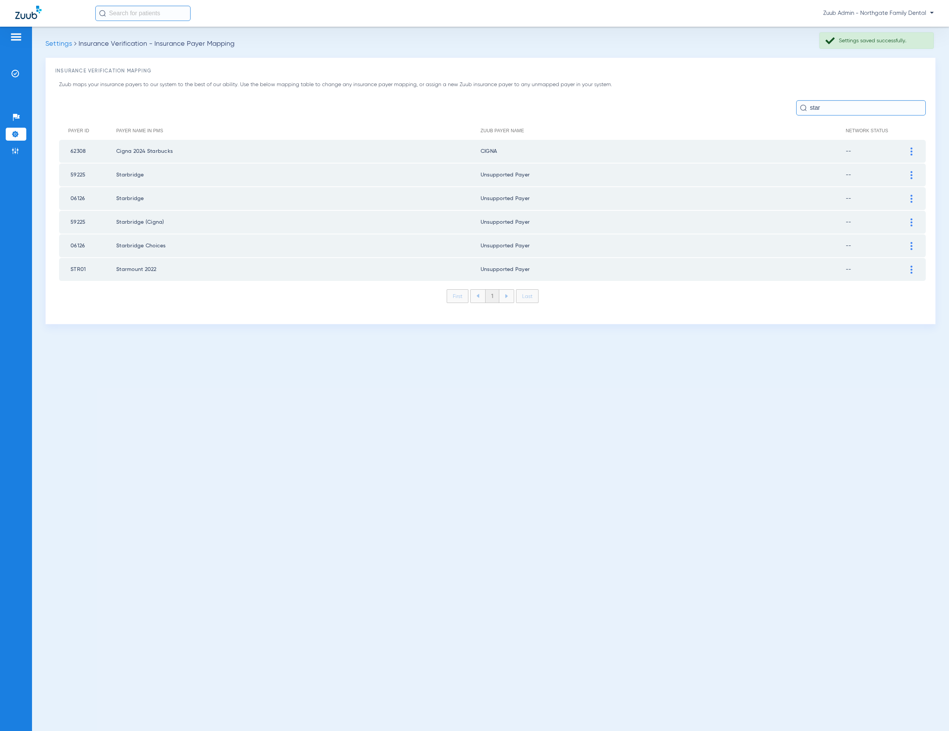
click at [16, 143] on ul "Help Center Settings Admin" at bounding box center [16, 138] width 21 height 54
